Goal: Task Accomplishment & Management: Manage account settings

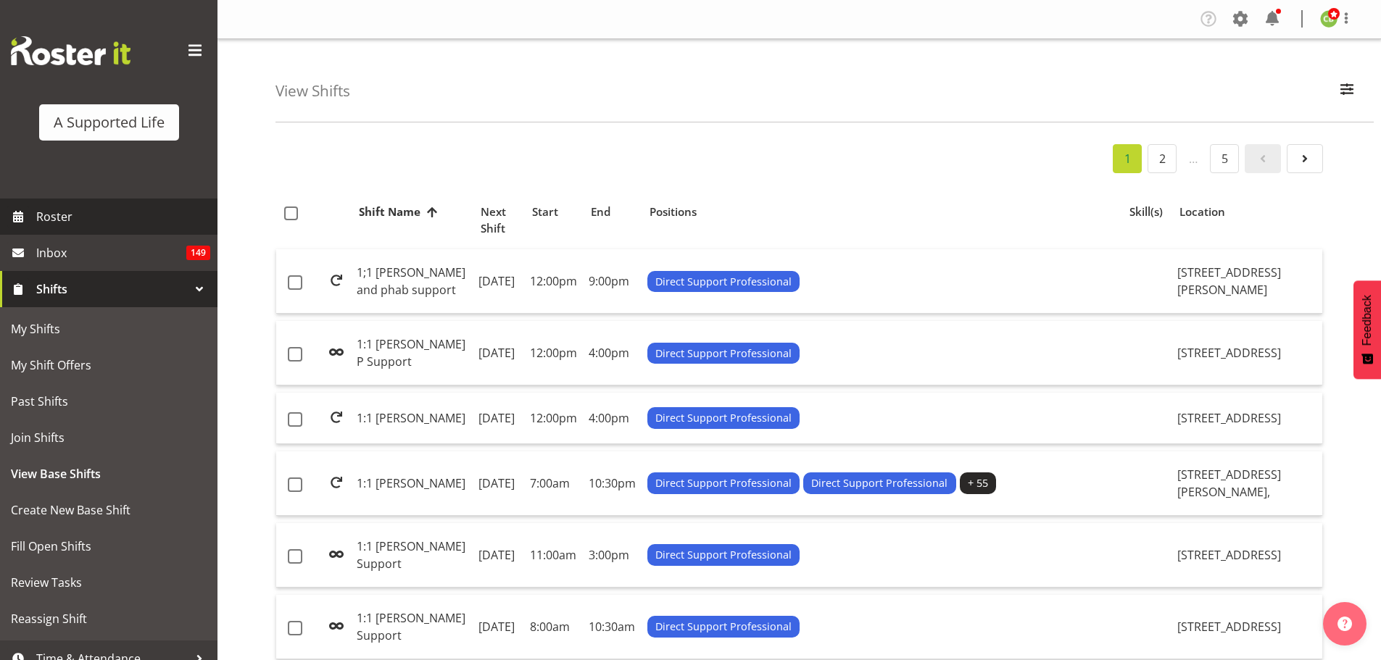
click at [105, 213] on span "Roster" at bounding box center [123, 217] width 174 height 22
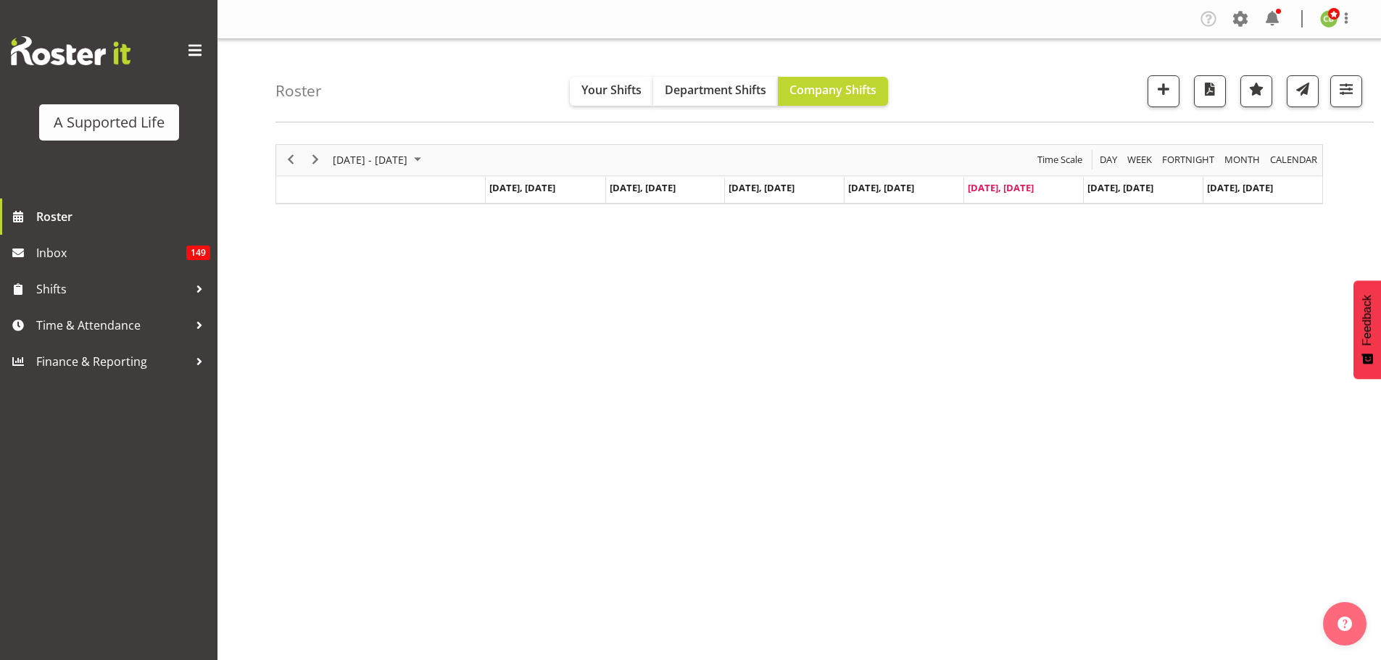
drag, startPoint x: 984, startPoint y: 451, endPoint x: 997, endPoint y: 96, distance: 354.7
click at [997, 96] on div "Roster Your Shifts Department Shifts Company Shifts All Locations Clear [STREET…" at bounding box center [824, 80] width 1098 height 83
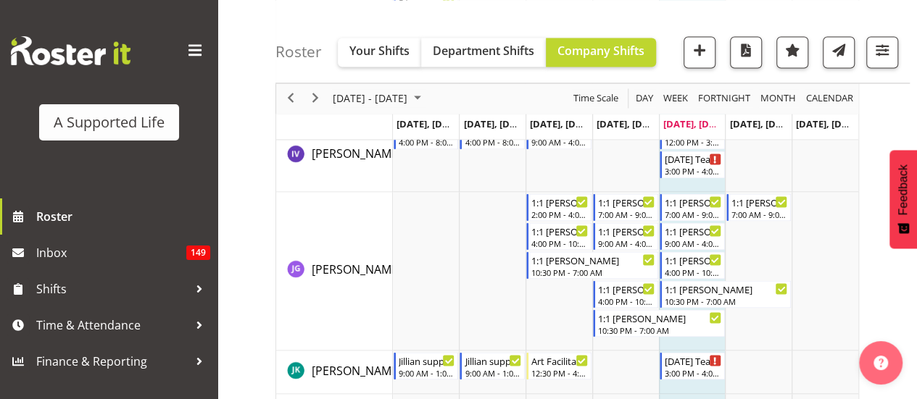
scroll to position [3907, 0]
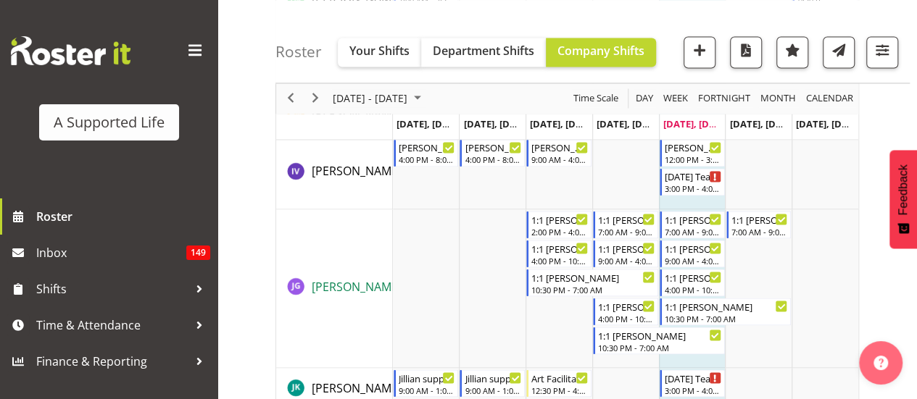
click at [360, 282] on span "[PERSON_NAME]" at bounding box center [357, 286] width 90 height 16
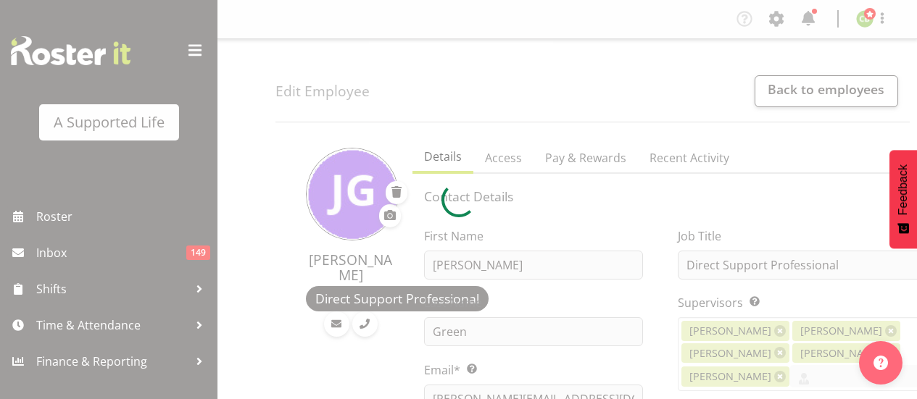
select select "TimelineWeek"
select select
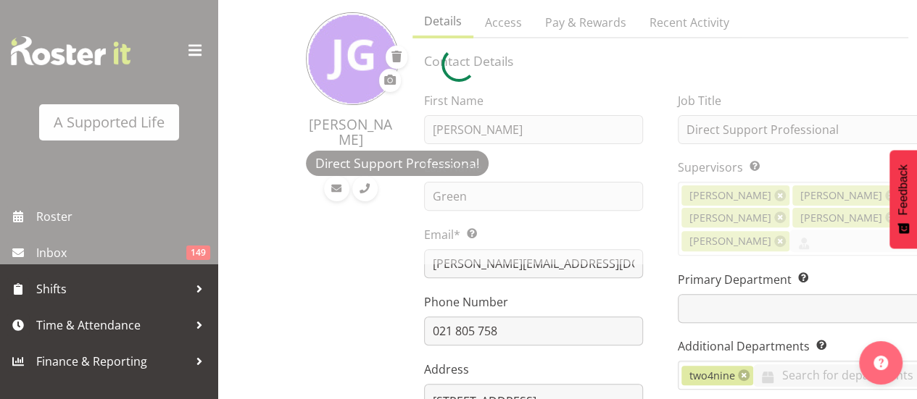
scroll to position [136, 0]
select select "1216"
